Goal: Check status

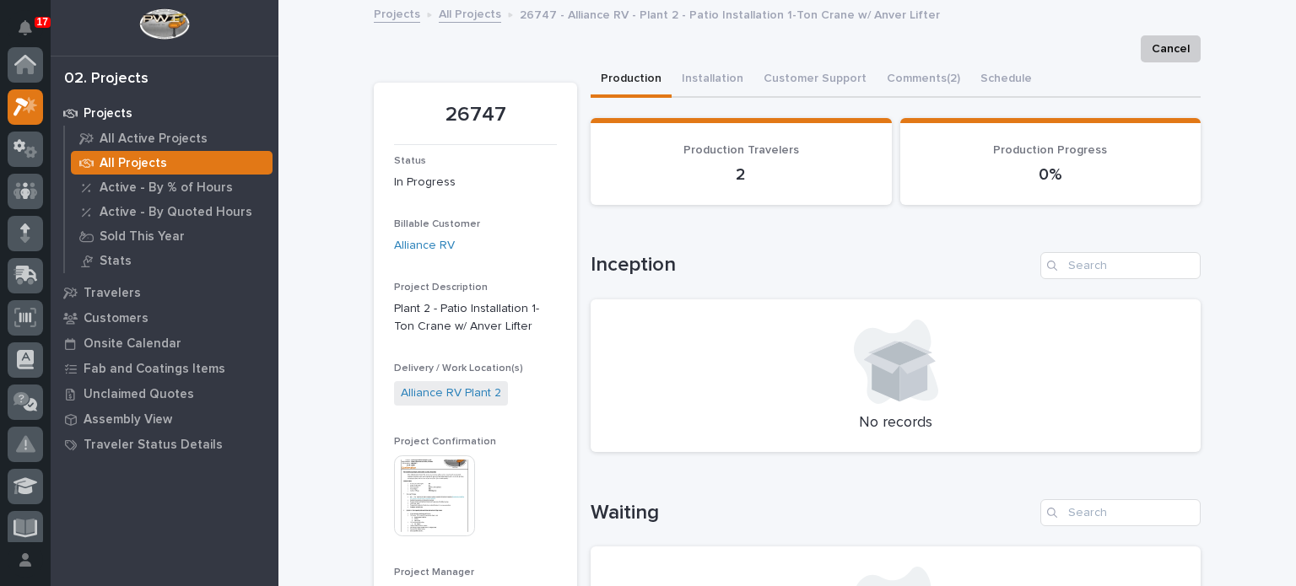
scroll to position [42, 0]
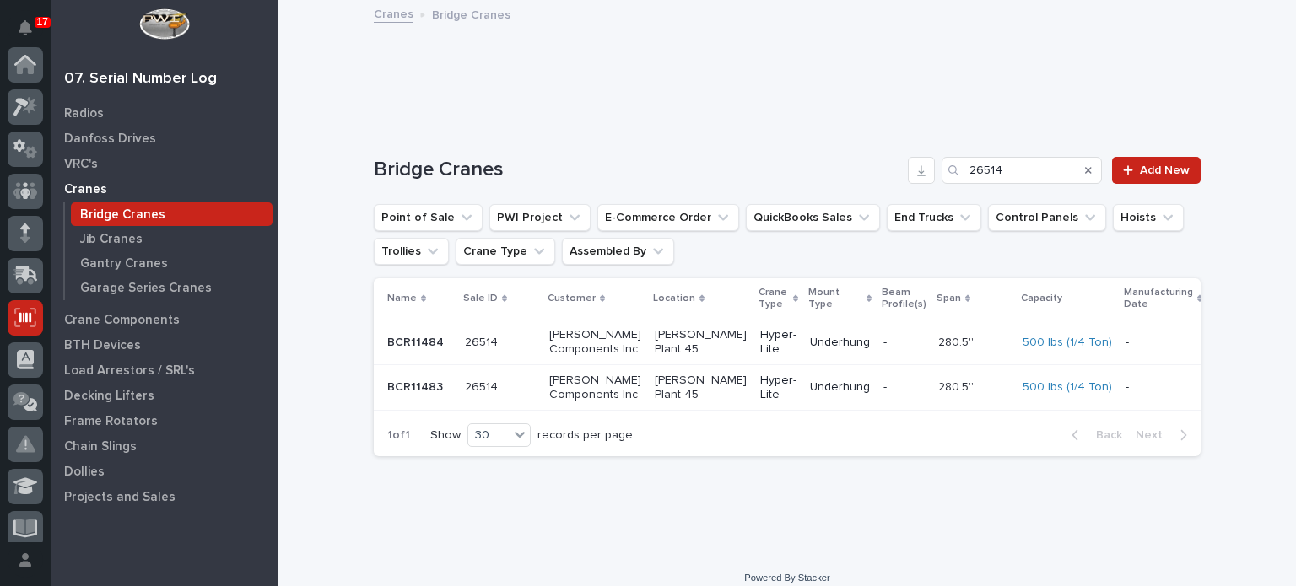
scroll to position [253, 0]
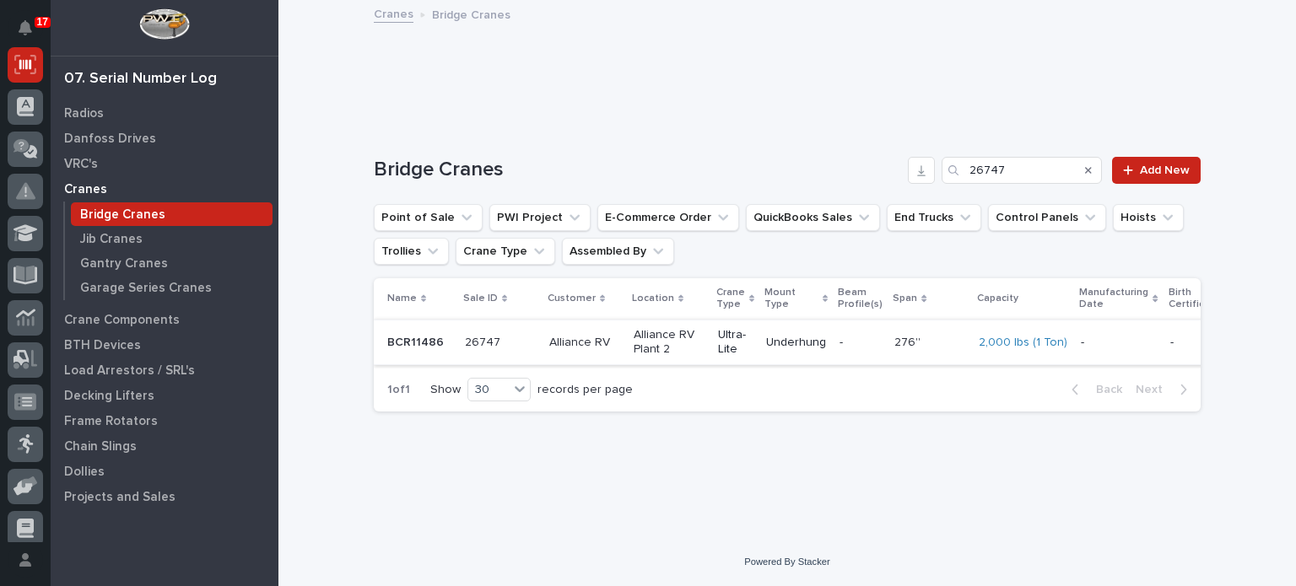
type input "26747"
click at [684, 345] on p "Alliance RV Plant 2" at bounding box center [668, 342] width 71 height 29
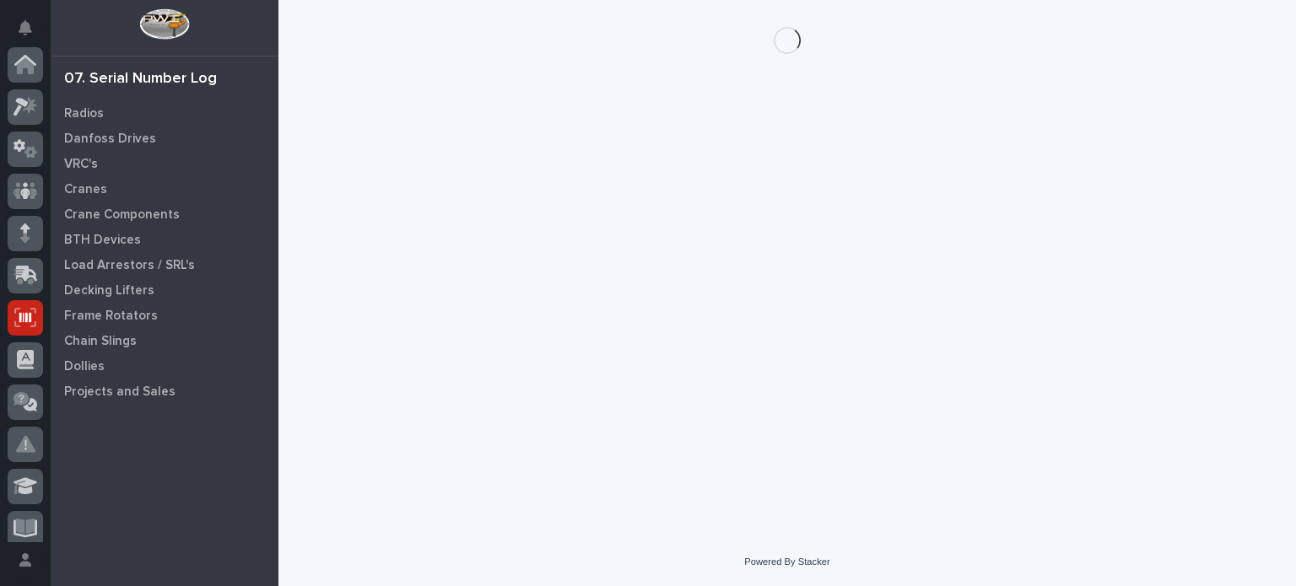
scroll to position [253, 0]
